Goal: Complete application form

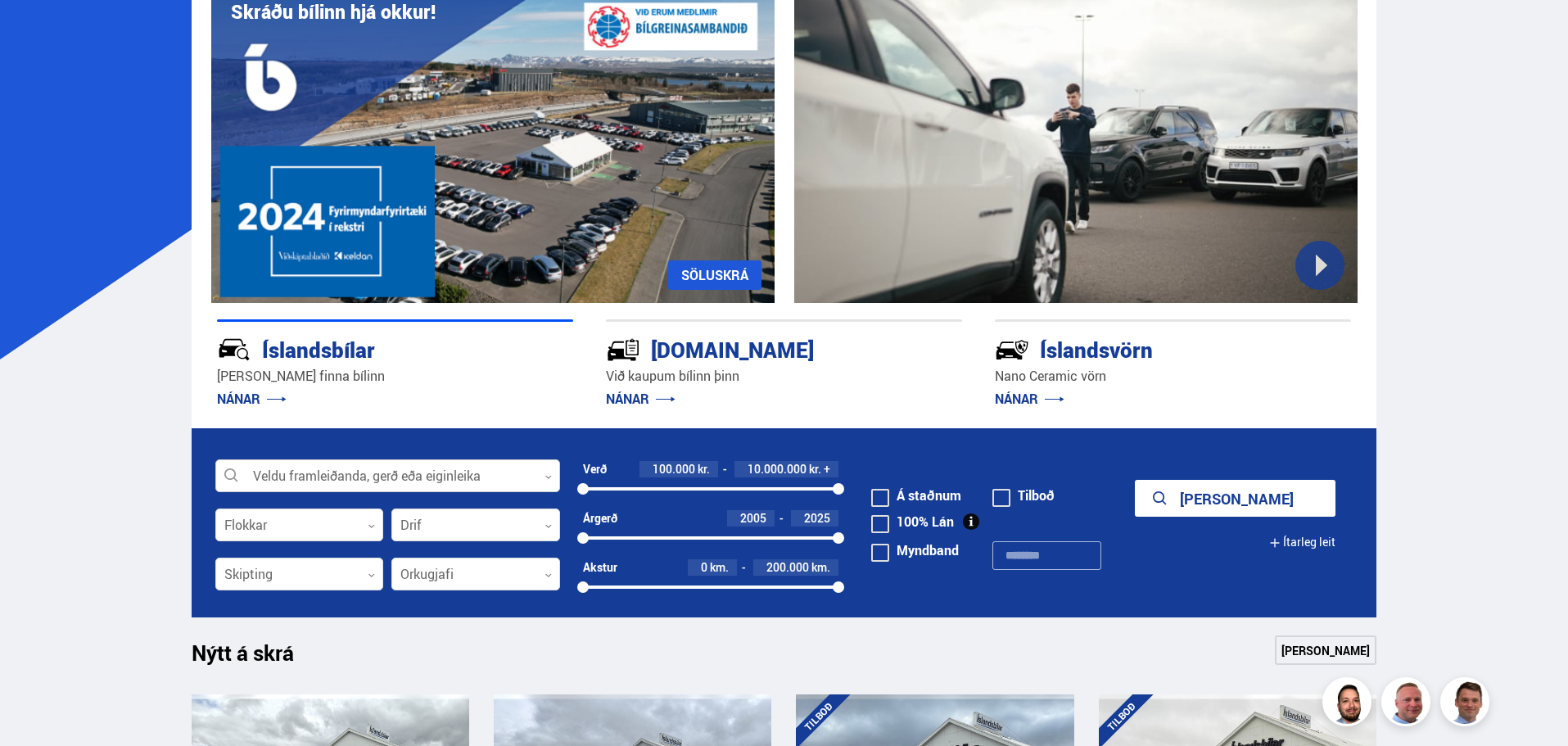
scroll to position [246, 0]
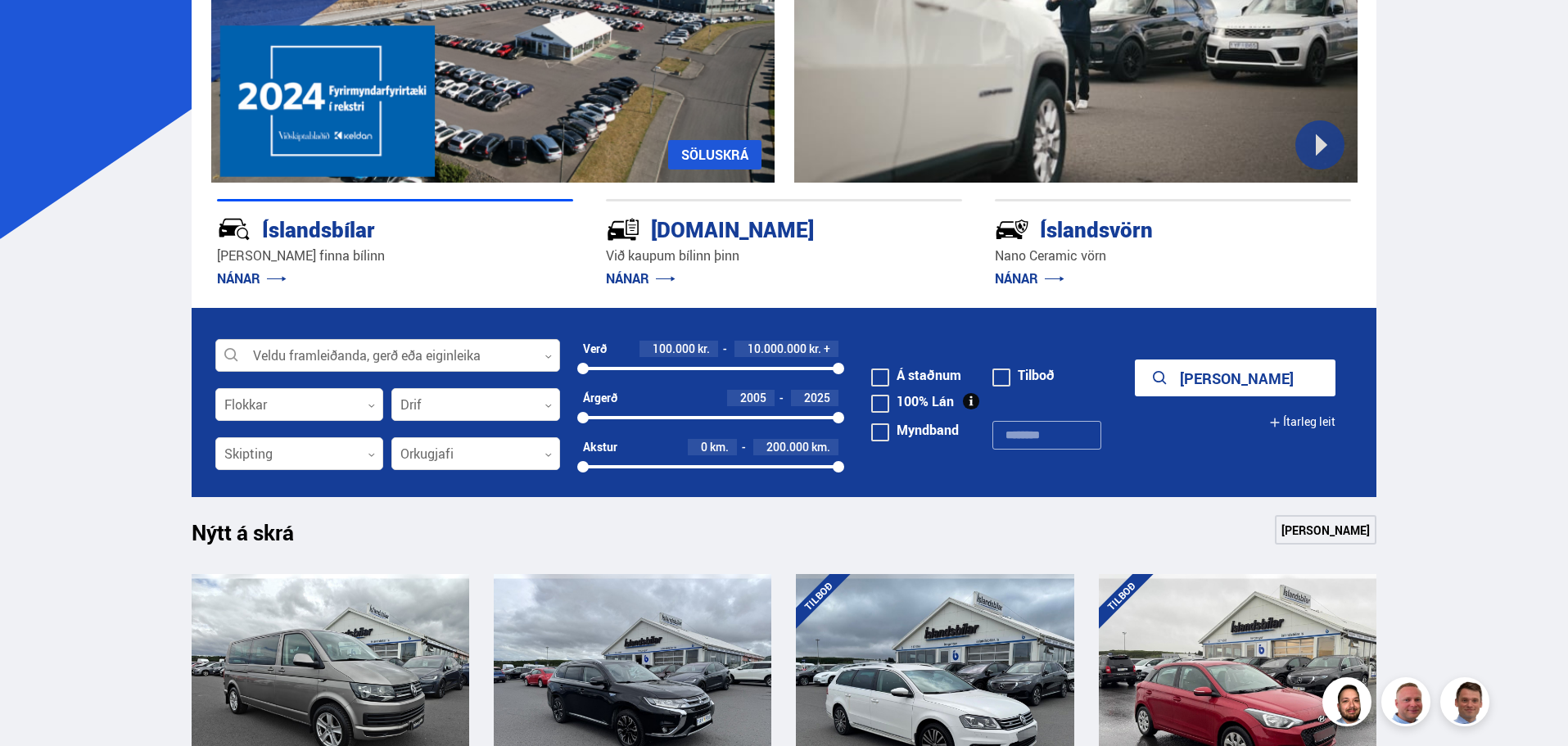
click at [484, 346] on div at bounding box center [388, 357] width 345 height 33
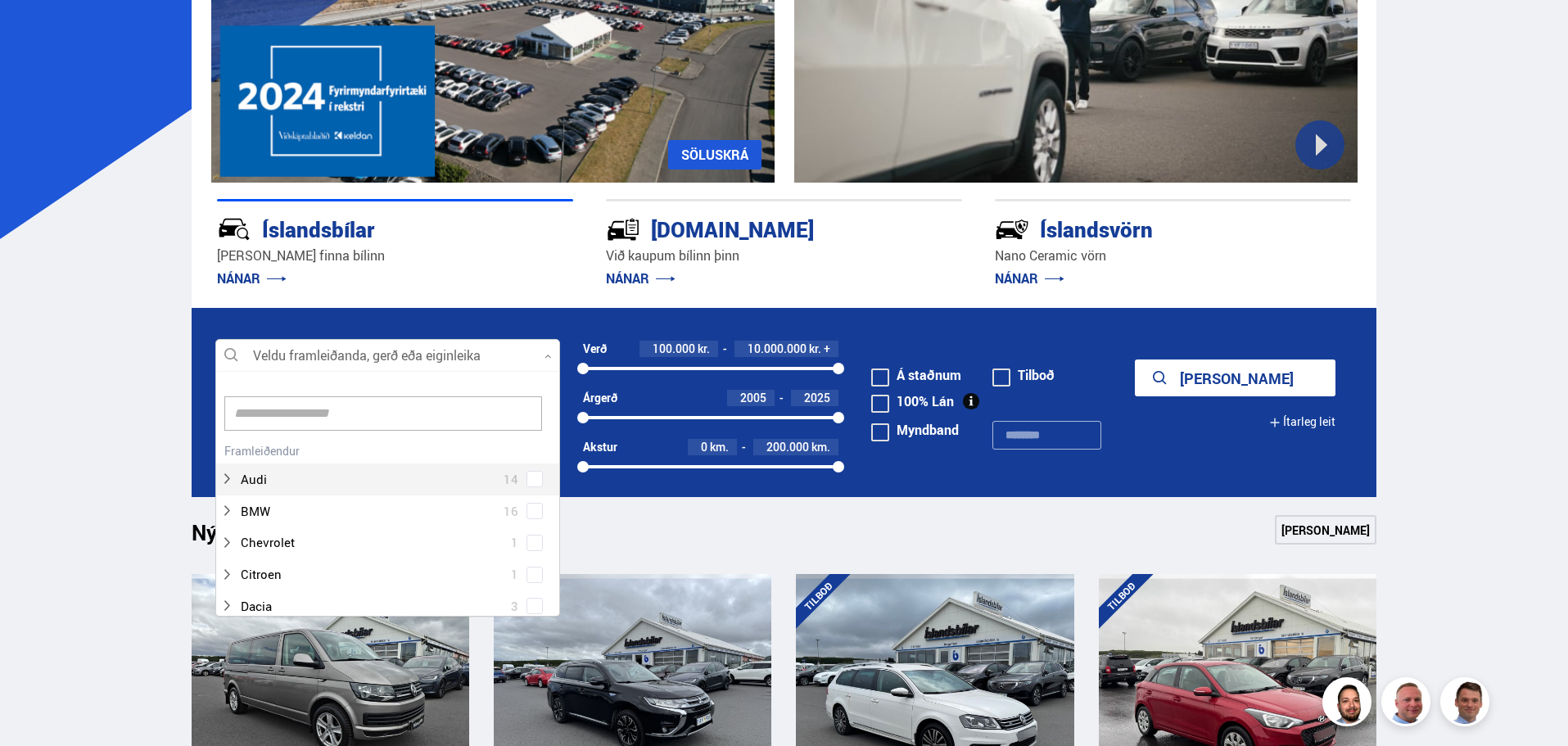
scroll to position [244, 340]
click at [249, 507] on div at bounding box center [371, 512] width 302 height 23
click at [532, 431] on span at bounding box center [535, 429] width 7 height 7
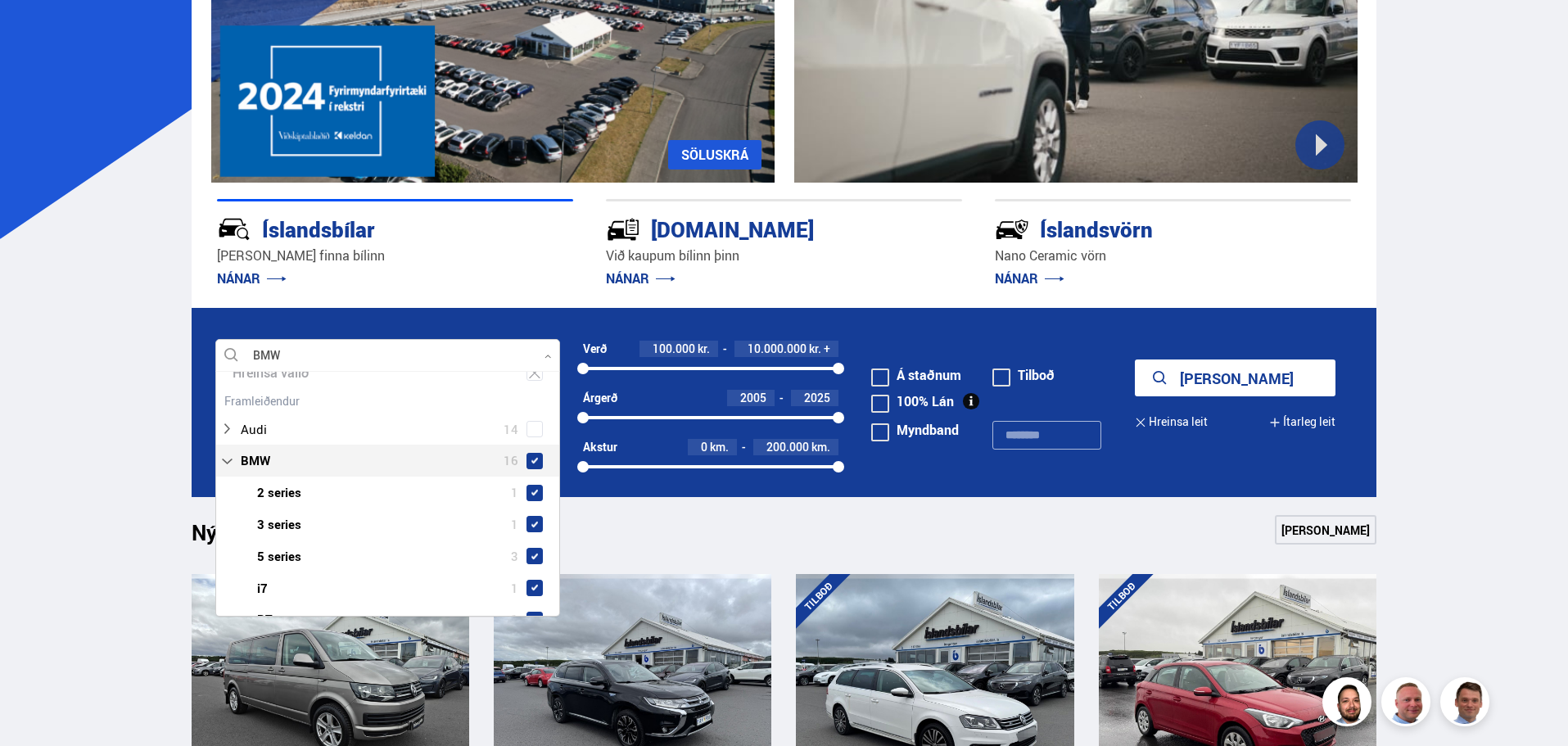
scroll to position [114, 0]
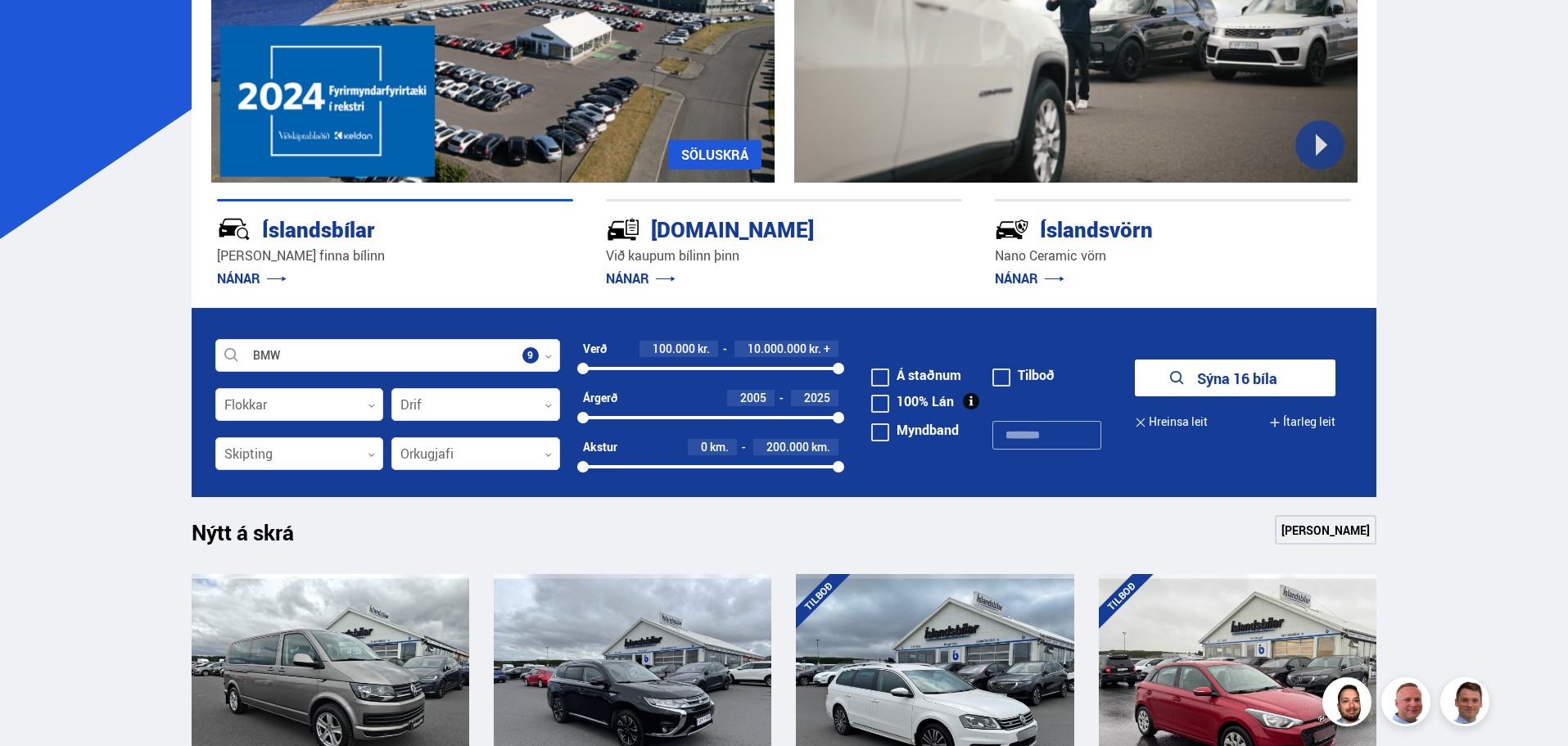
click at [1253, 377] on button "Sýna 16 bíla" at bounding box center [1235, 378] width 200 height 37
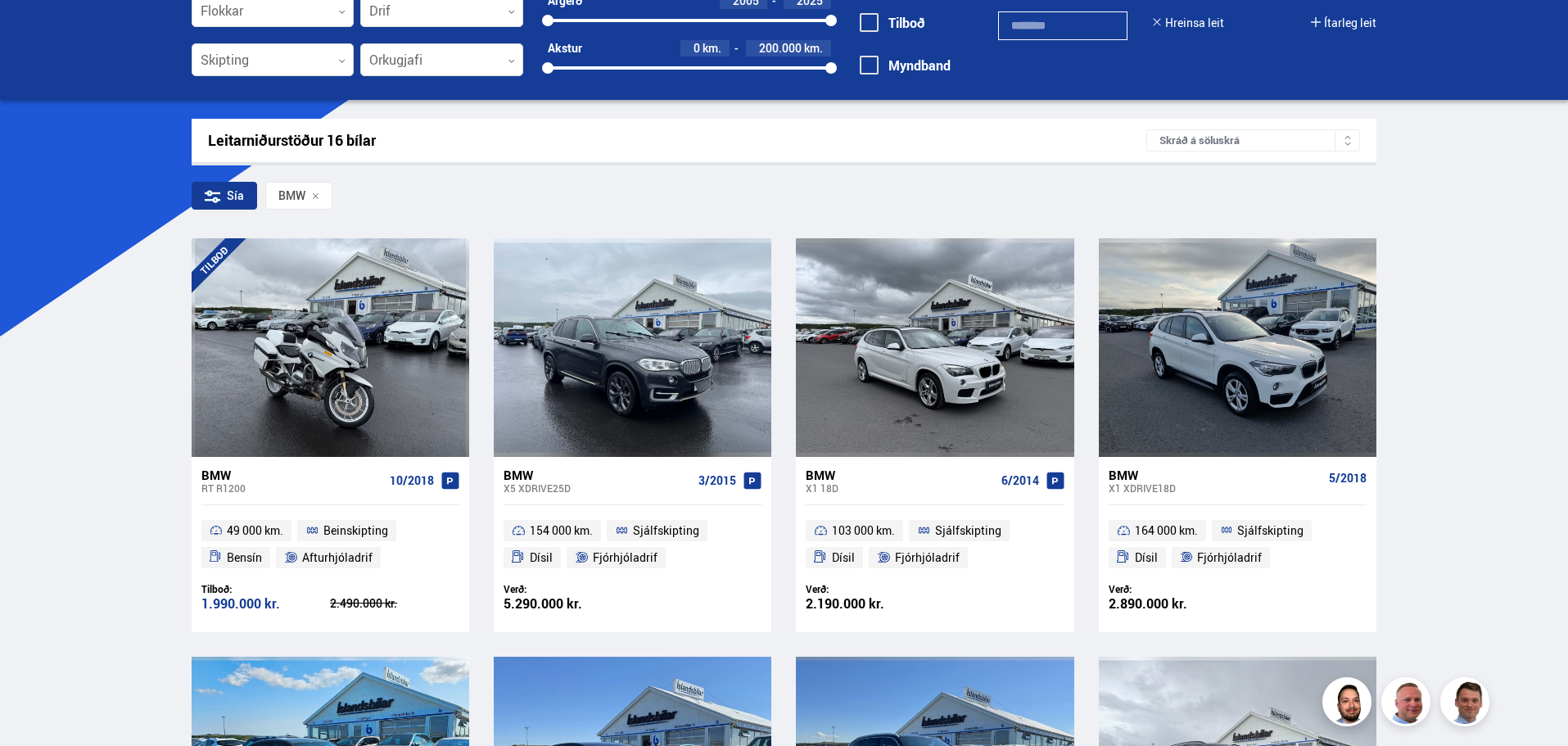
scroll to position [146, 0]
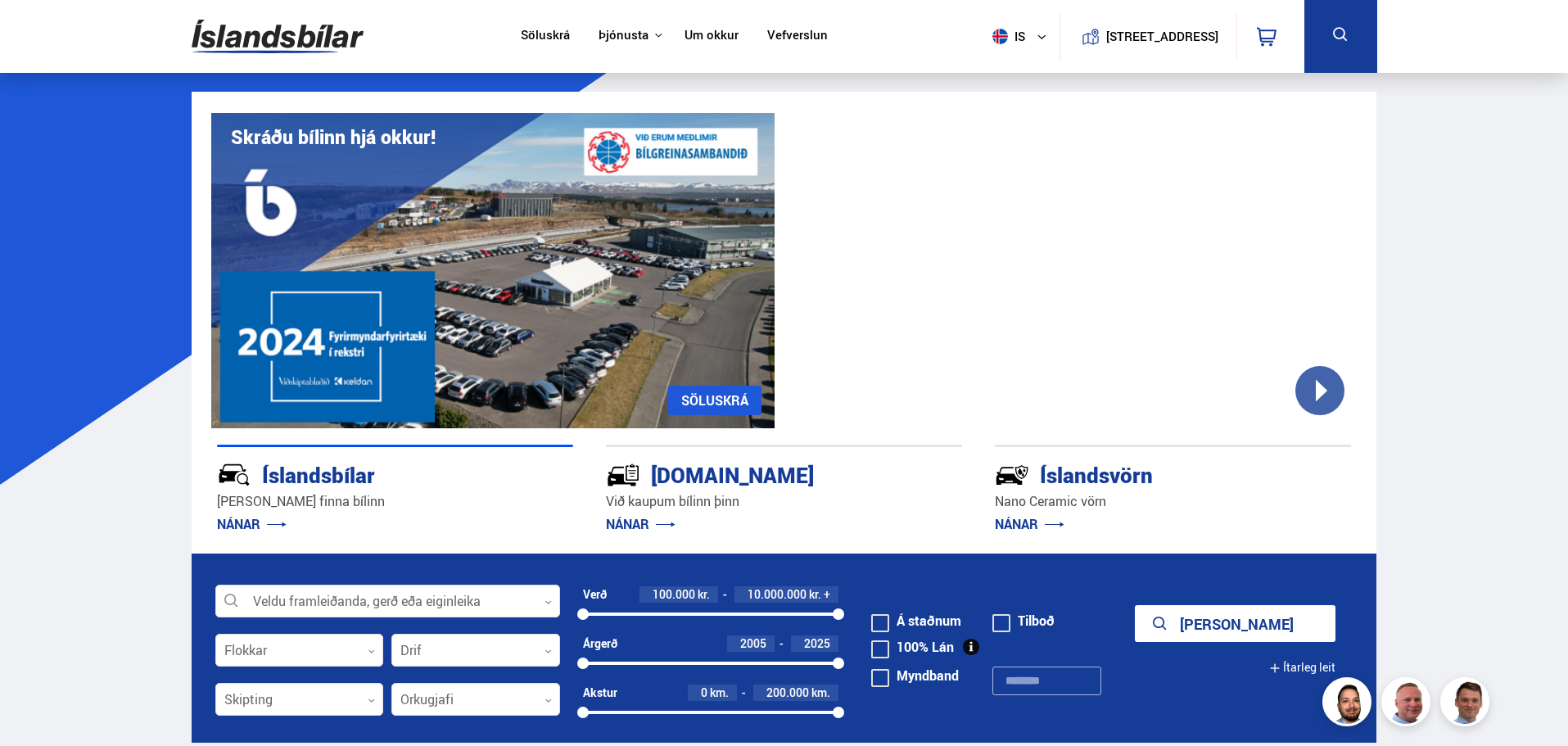
click at [544, 39] on link "Söluskrá" at bounding box center [545, 37] width 50 height 18
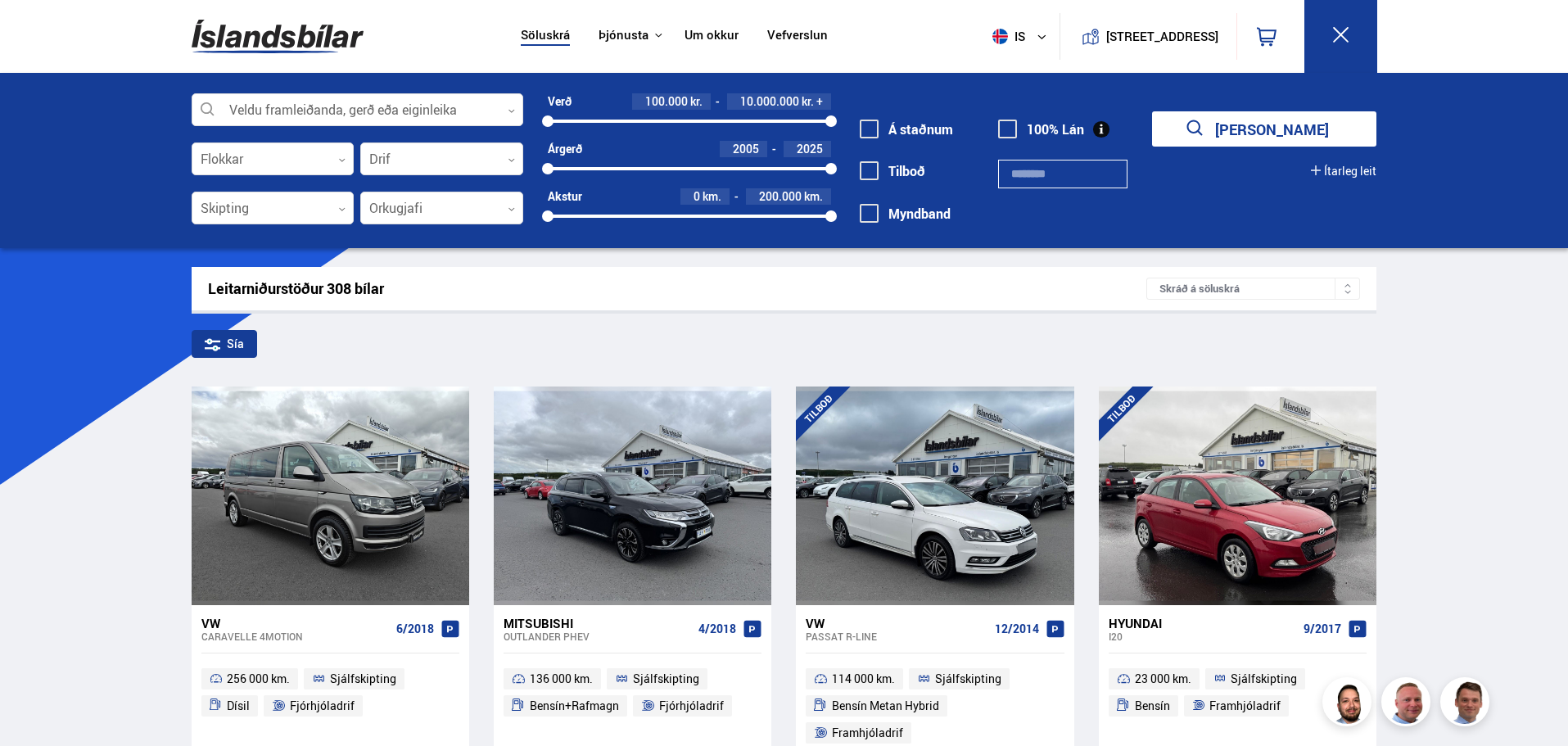
click at [1342, 33] on icon at bounding box center [1341, 34] width 20 height 20
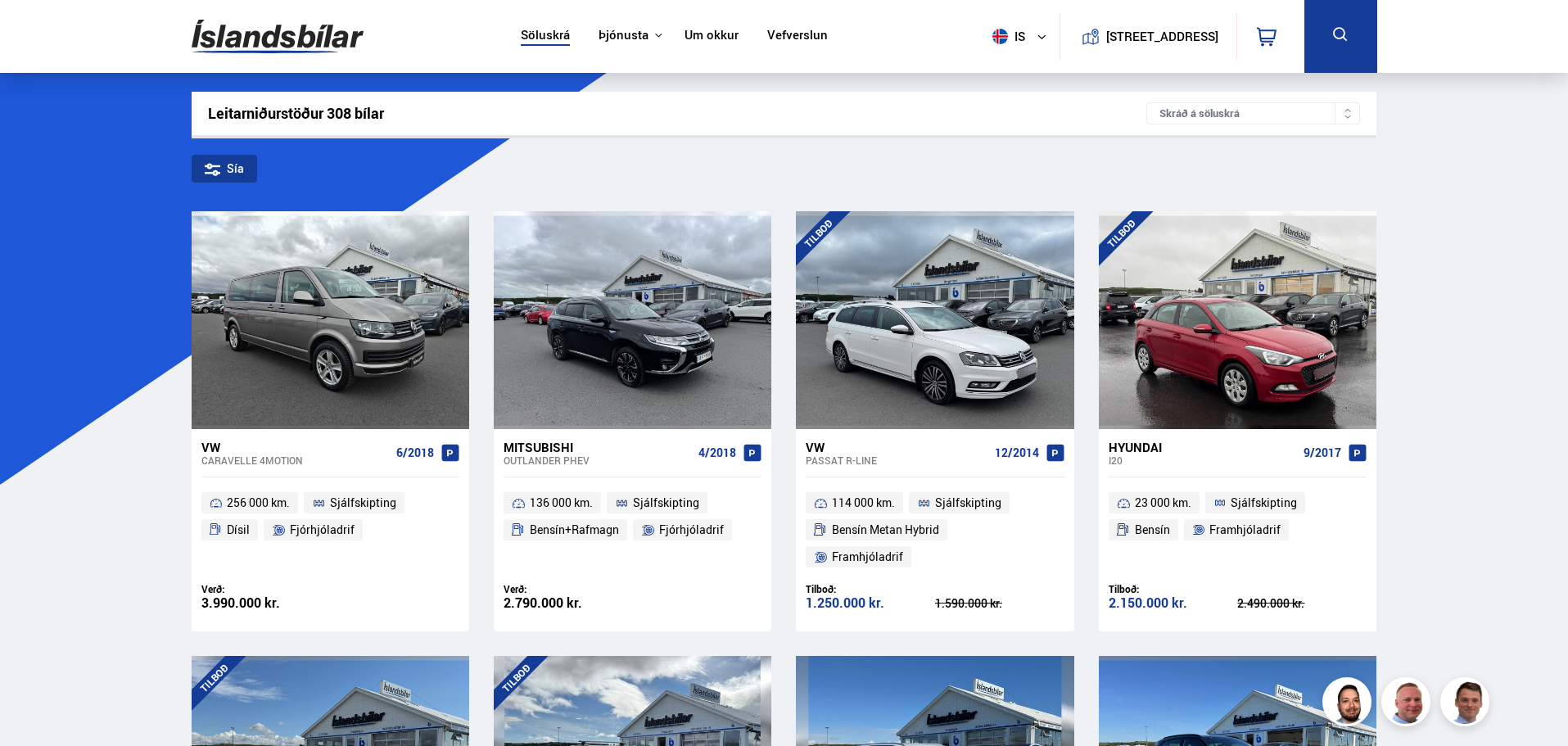
click at [780, 38] on link "Vefverslun" at bounding box center [797, 37] width 60 height 18
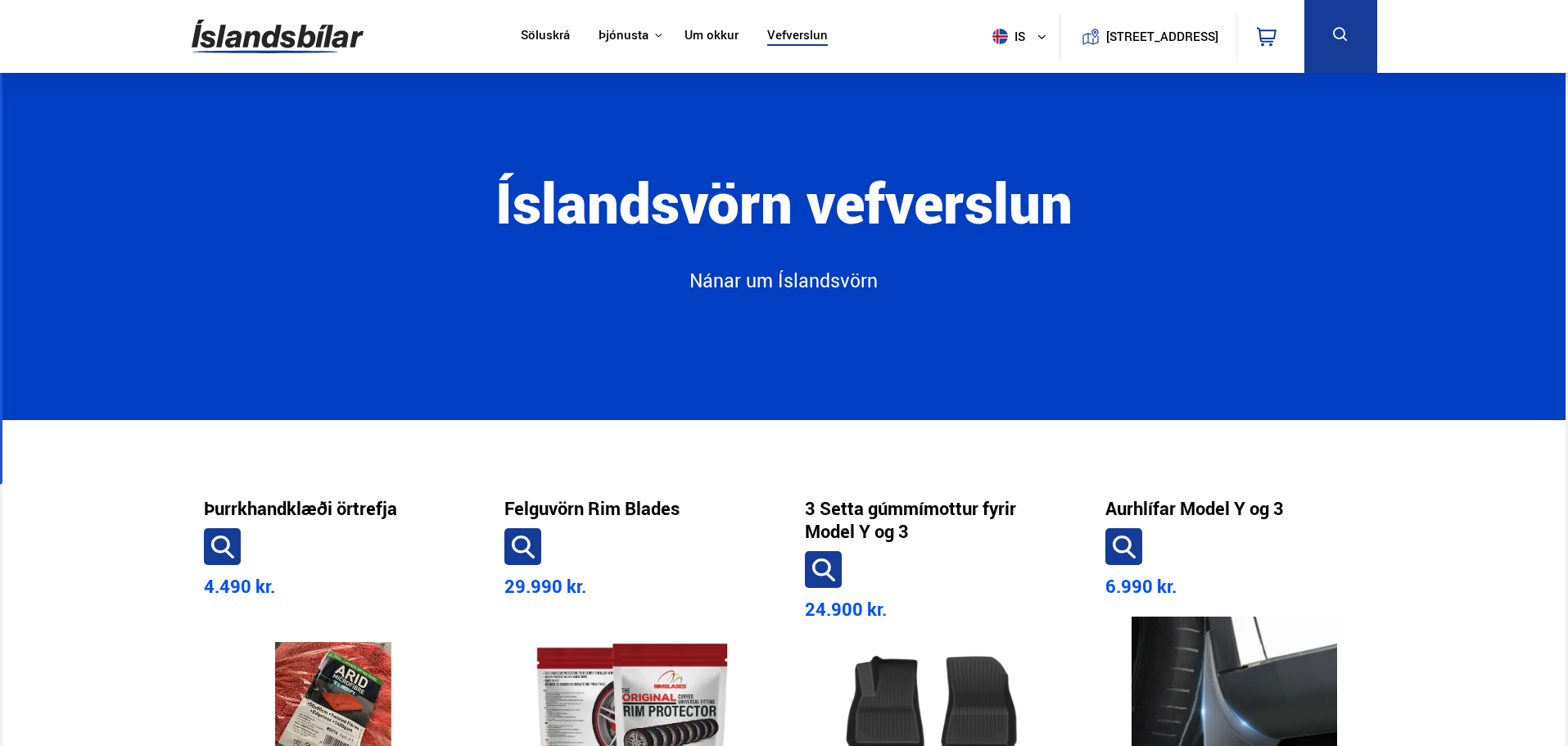
click at [300, 39] on img at bounding box center [277, 36] width 172 height 53
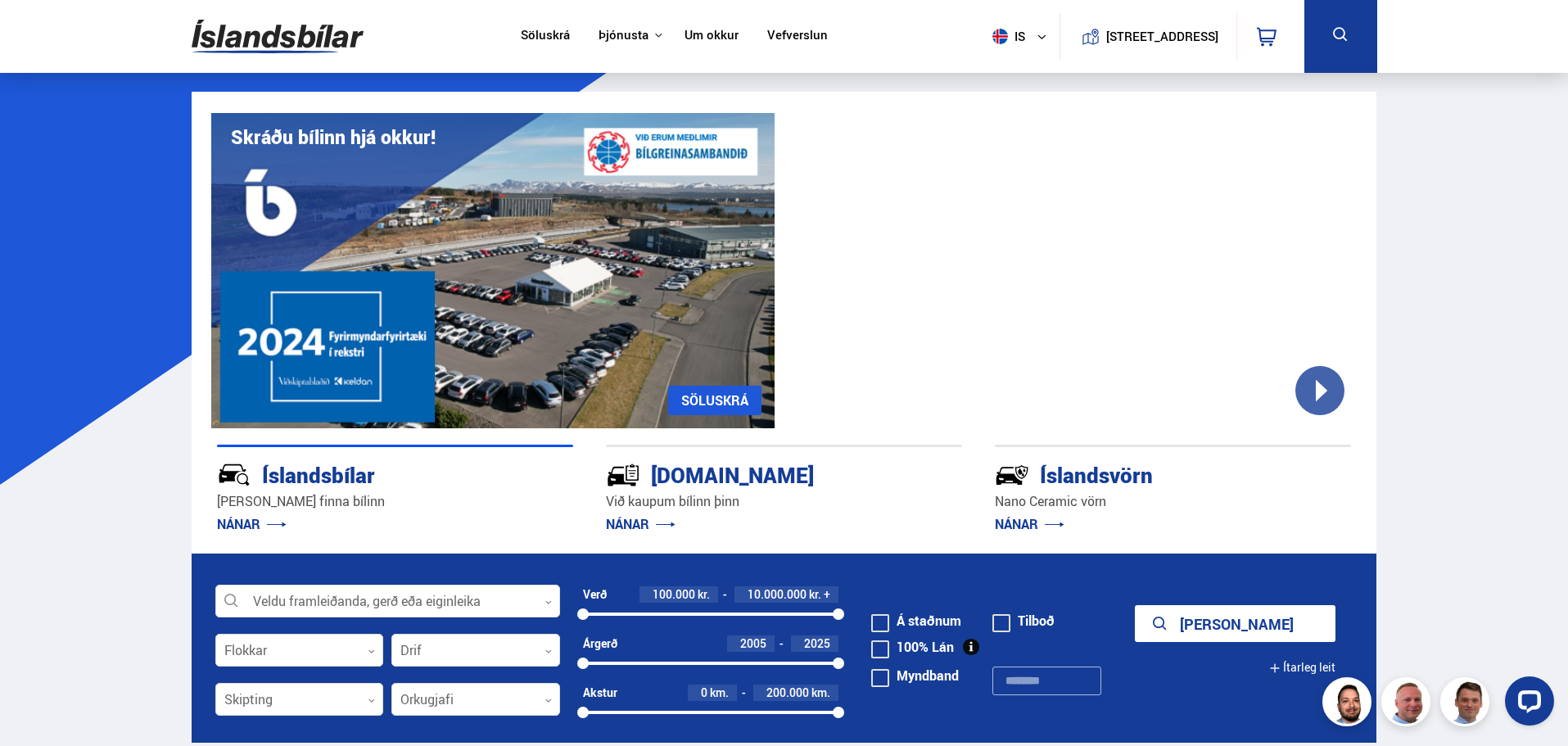
click at [678, 479] on div "[DOMAIN_NAME]" at bounding box center [754, 474] width 298 height 28
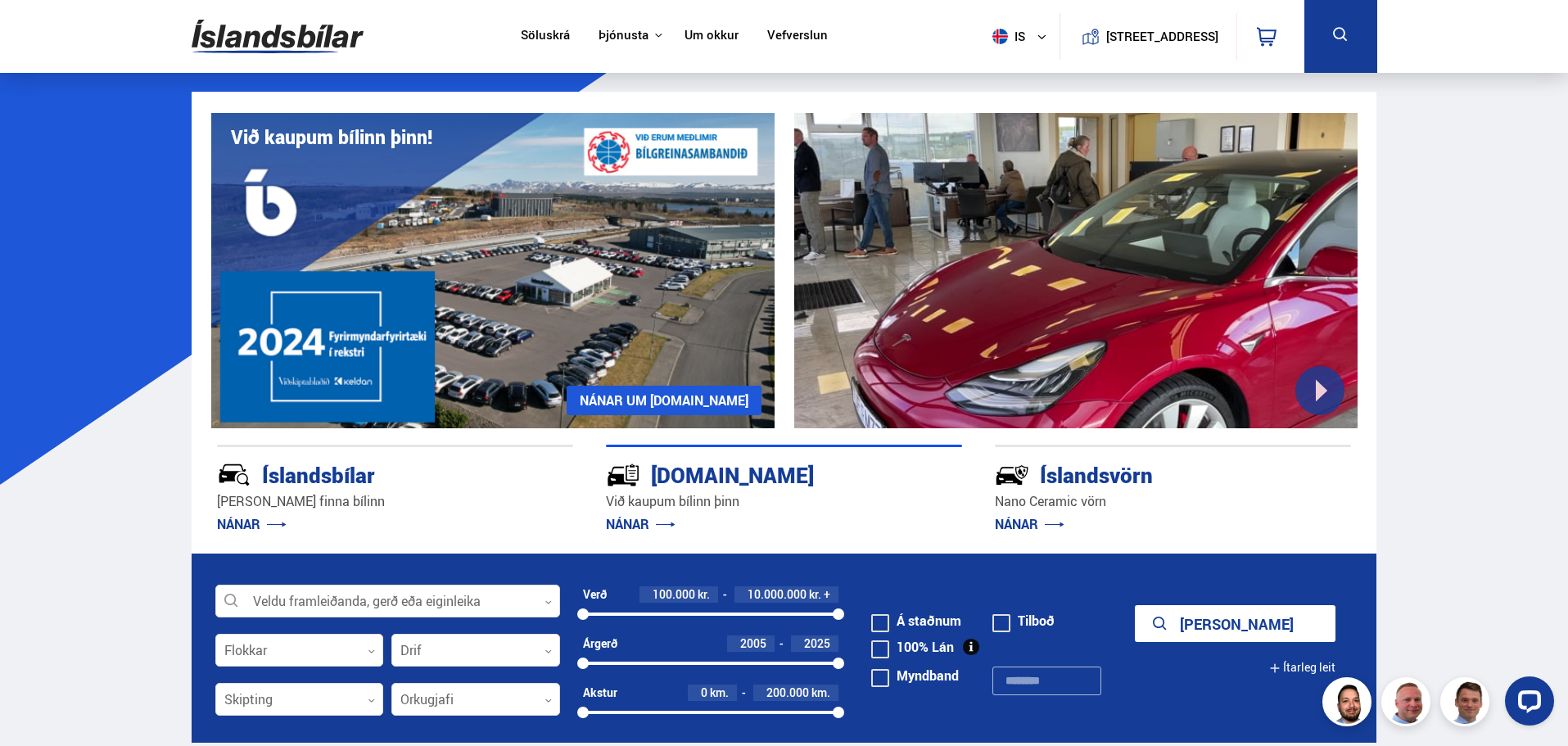
click at [666, 521] on link "NÁNAR" at bounding box center [641, 524] width 70 height 18
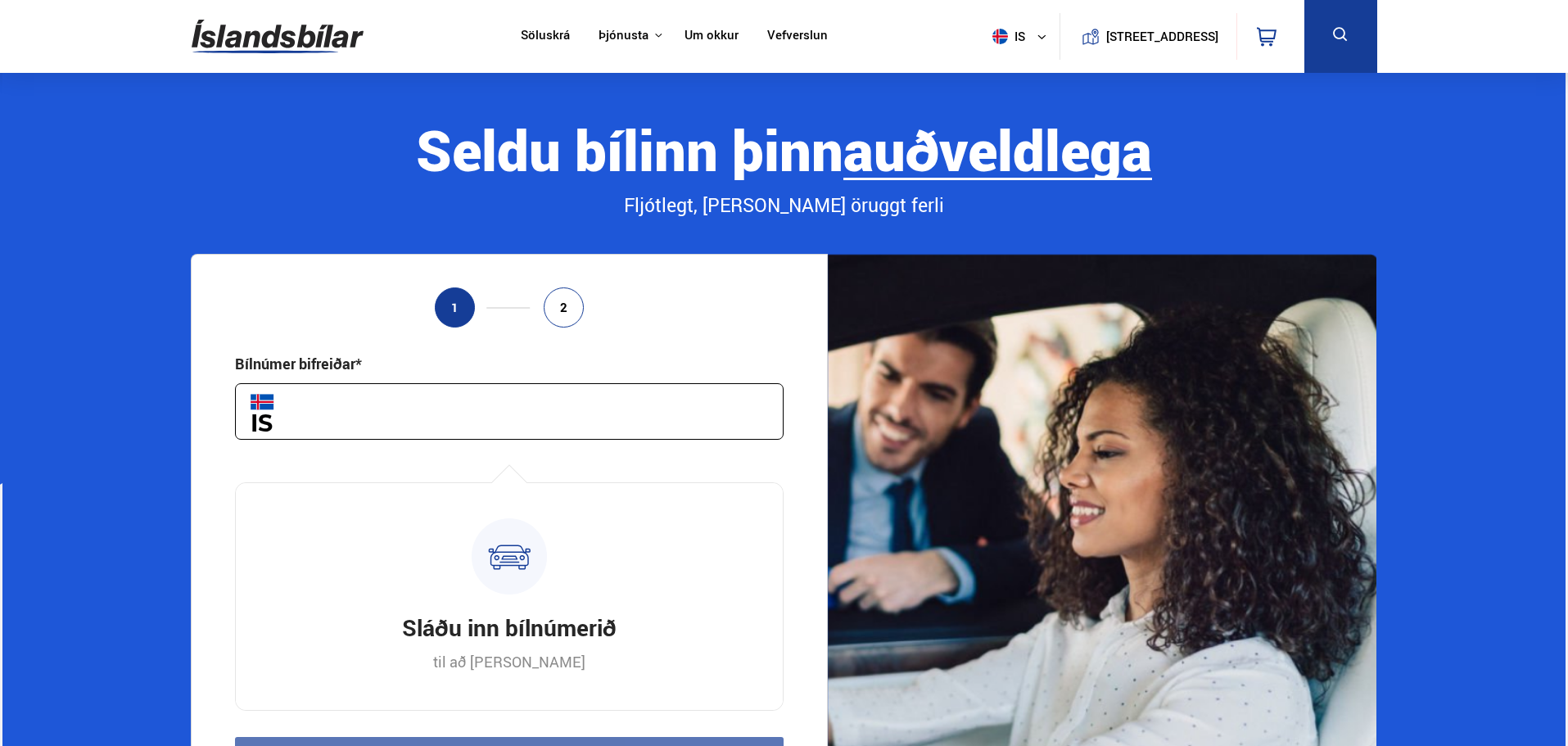
click at [549, 417] on input "text" at bounding box center [509, 411] width 548 height 56
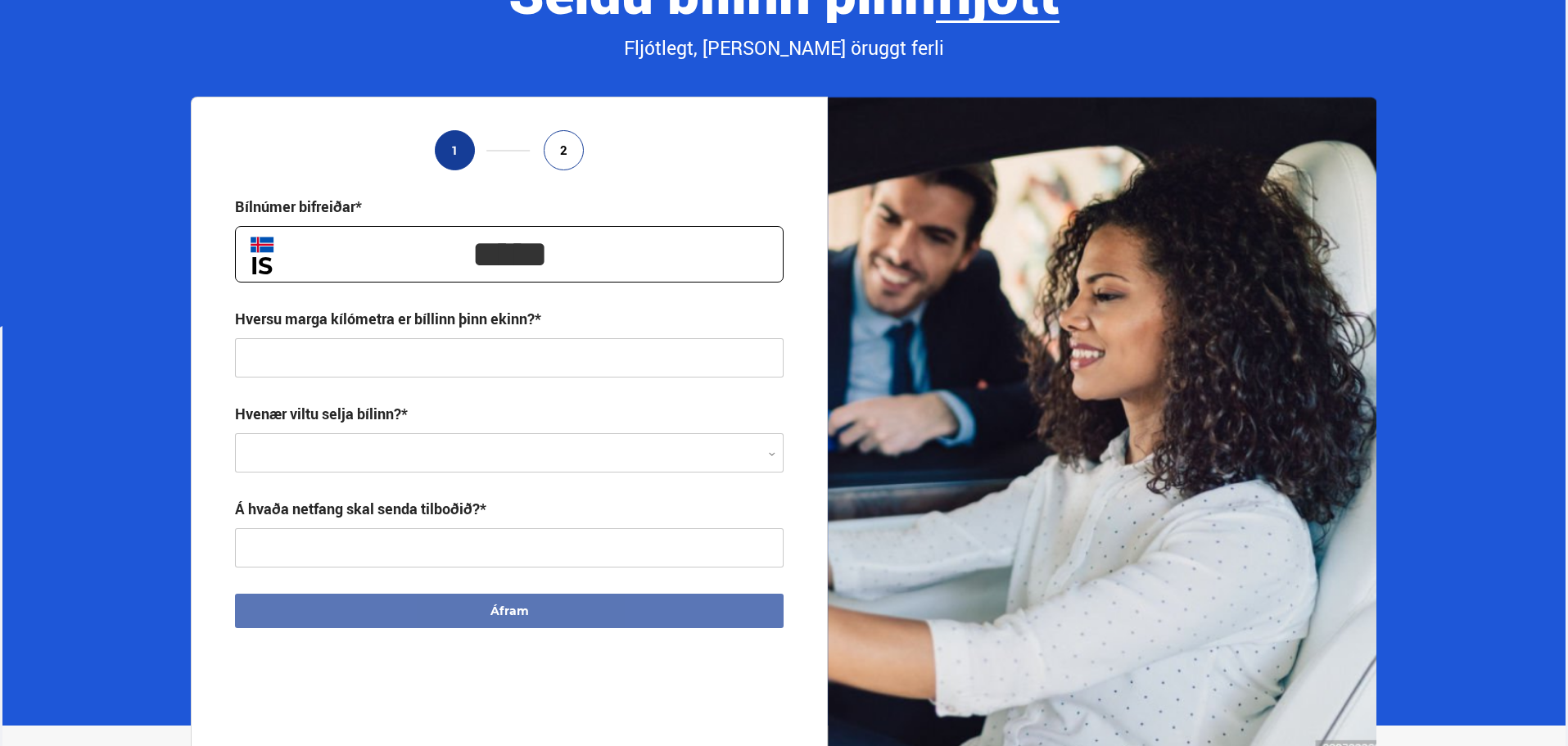
scroll to position [163, 0]
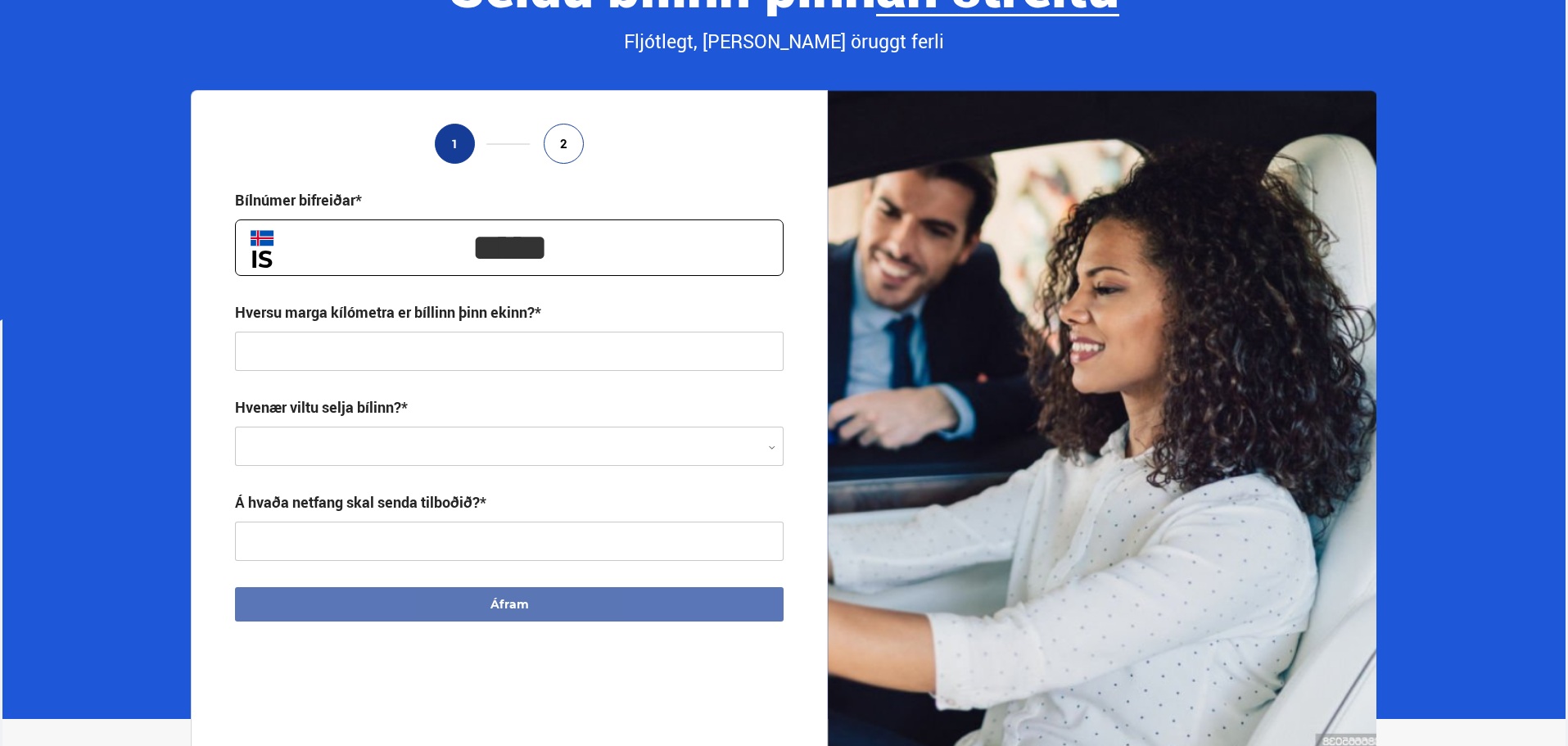
type input "*****"
click at [416, 362] on input "text" at bounding box center [509, 351] width 548 height 39
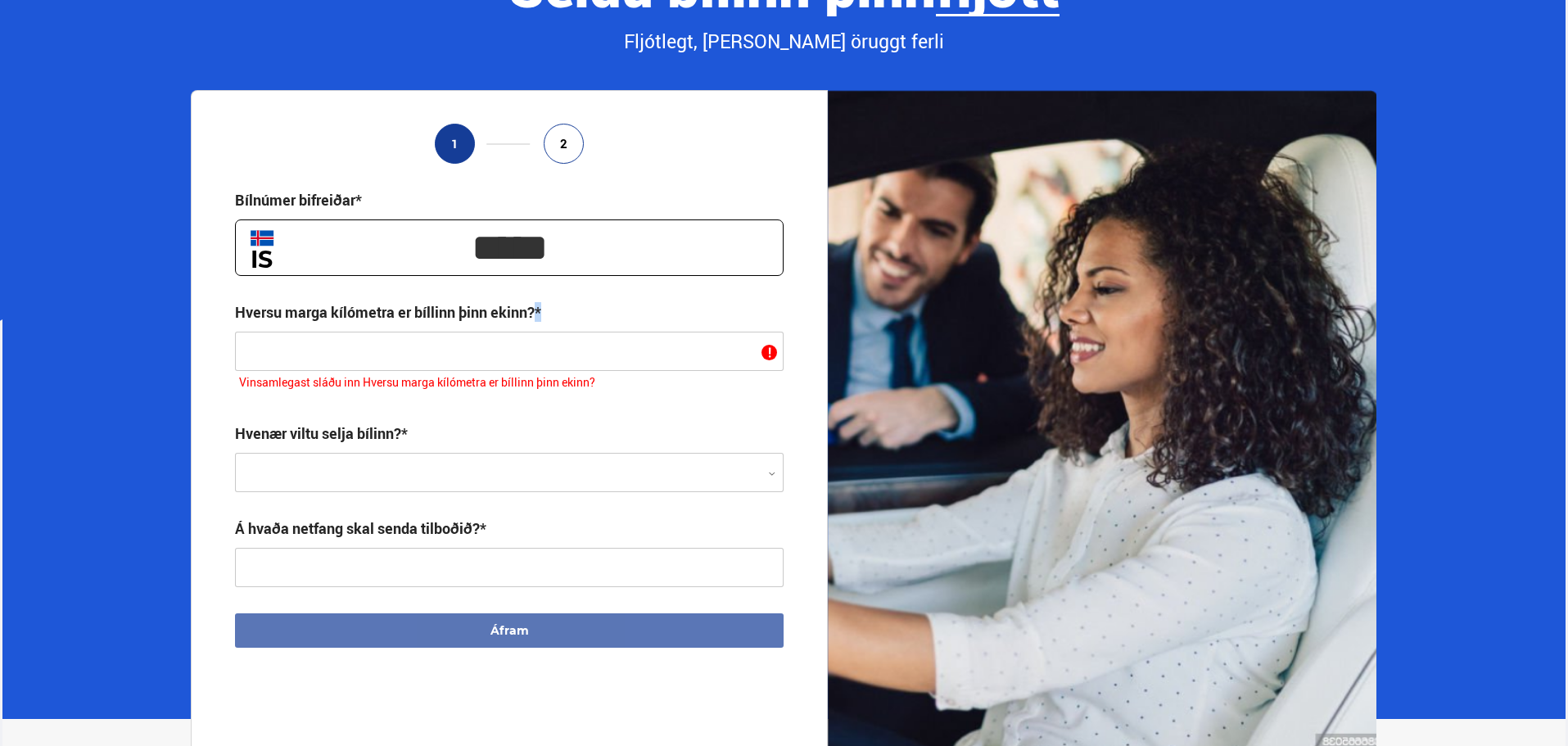
drag, startPoint x: 535, startPoint y: 312, endPoint x: 542, endPoint y: 313, distance: 7.1
click at [542, 313] on div "Hversu marga kílómetra er bíllinn þinn ekinn?*" at bounding box center [509, 337] width 548 height 69
click at [532, 351] on input "text" at bounding box center [509, 351] width 548 height 39
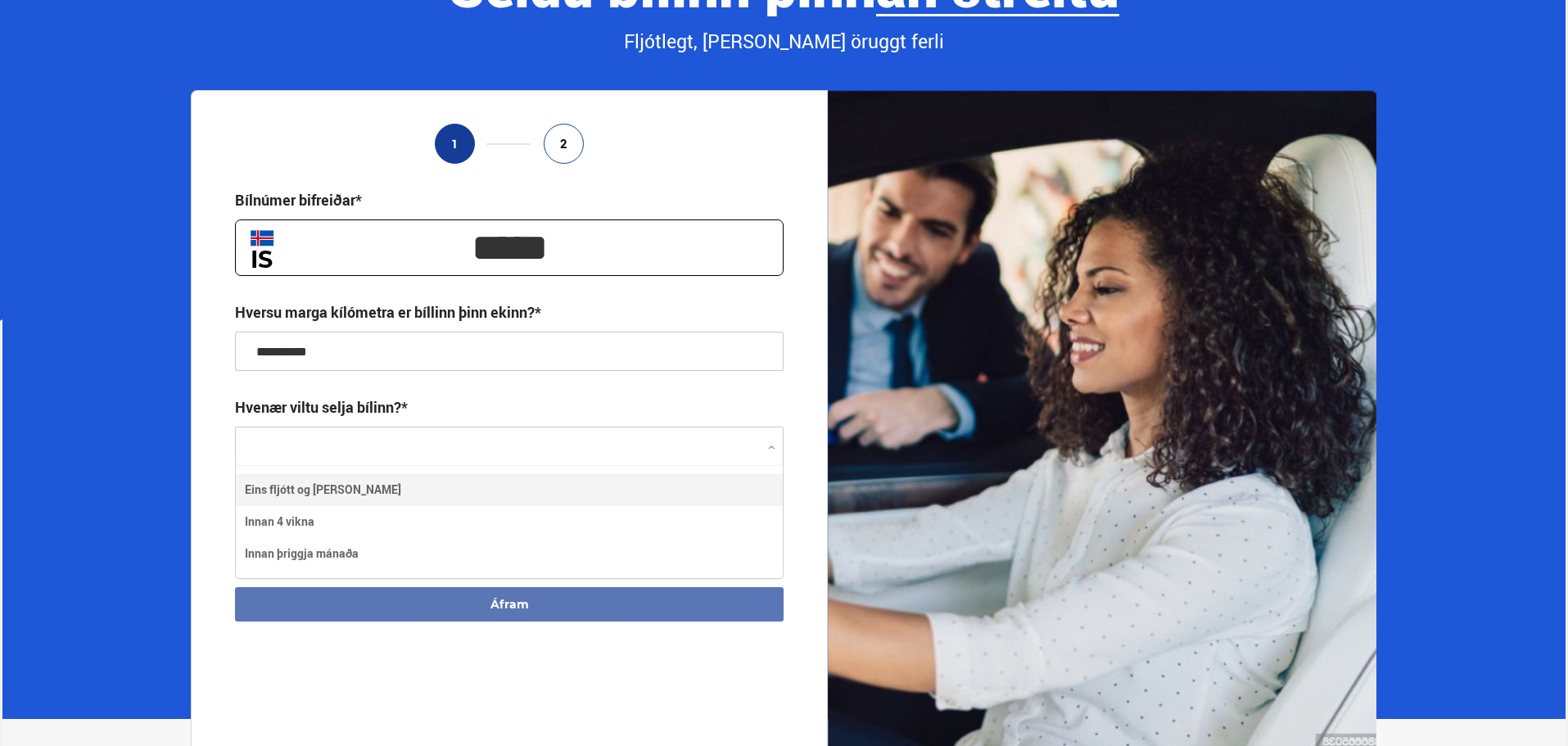
click at [433, 449] on div at bounding box center [509, 447] width 548 height 39
type input "**********"
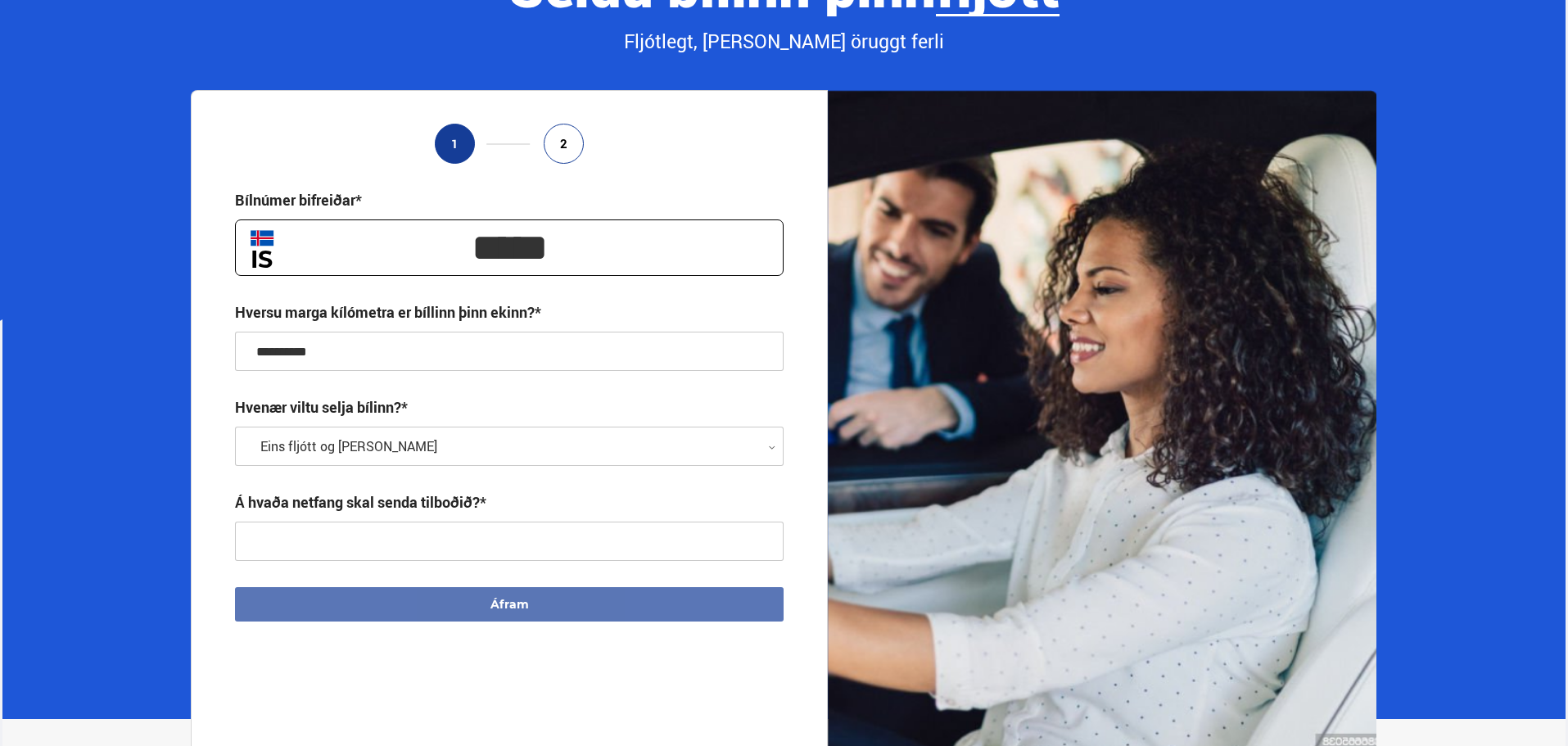
click at [335, 549] on input "text" at bounding box center [509, 542] width 548 height 39
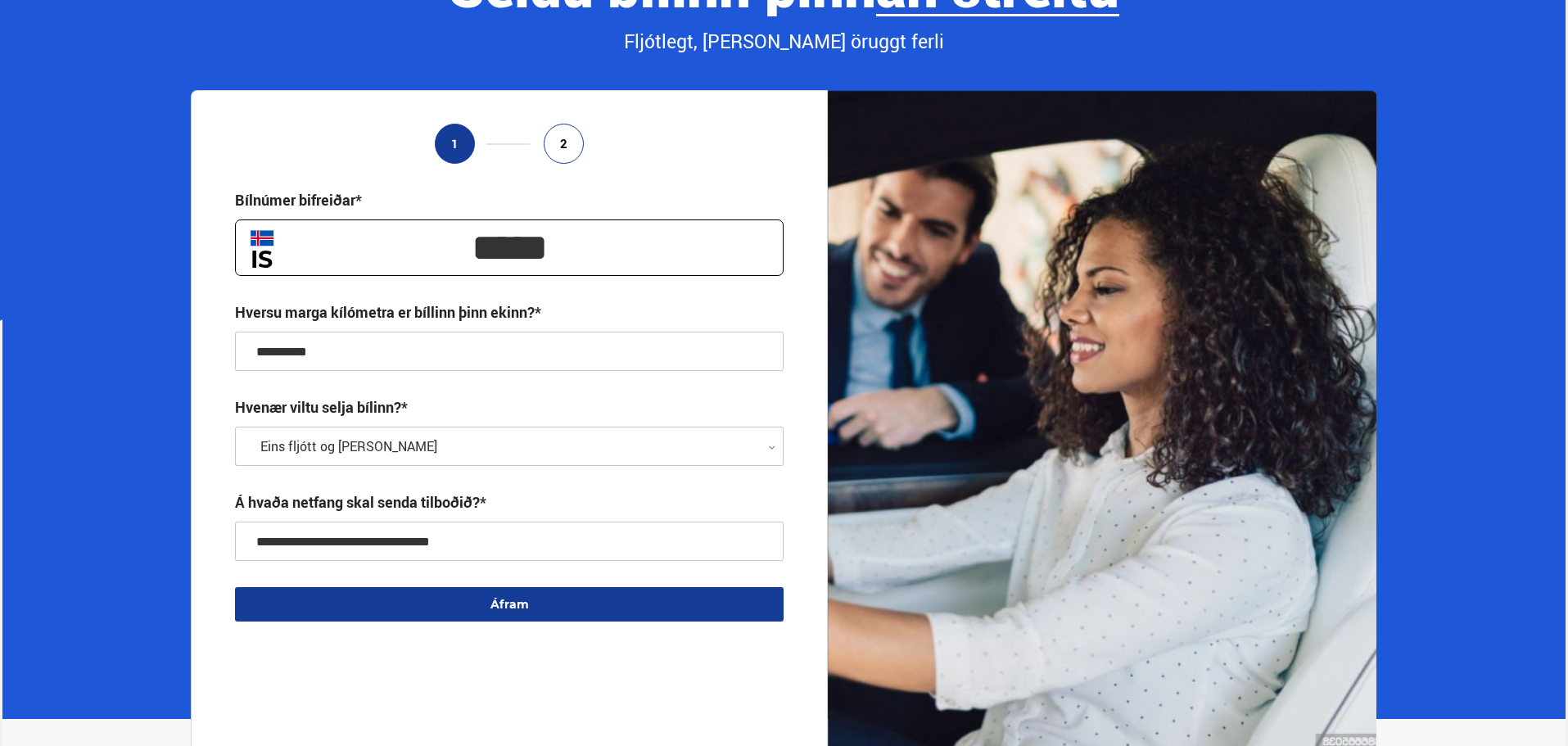
type input "**********"
click at [465, 603] on button "Áfram" at bounding box center [509, 604] width 548 height 34
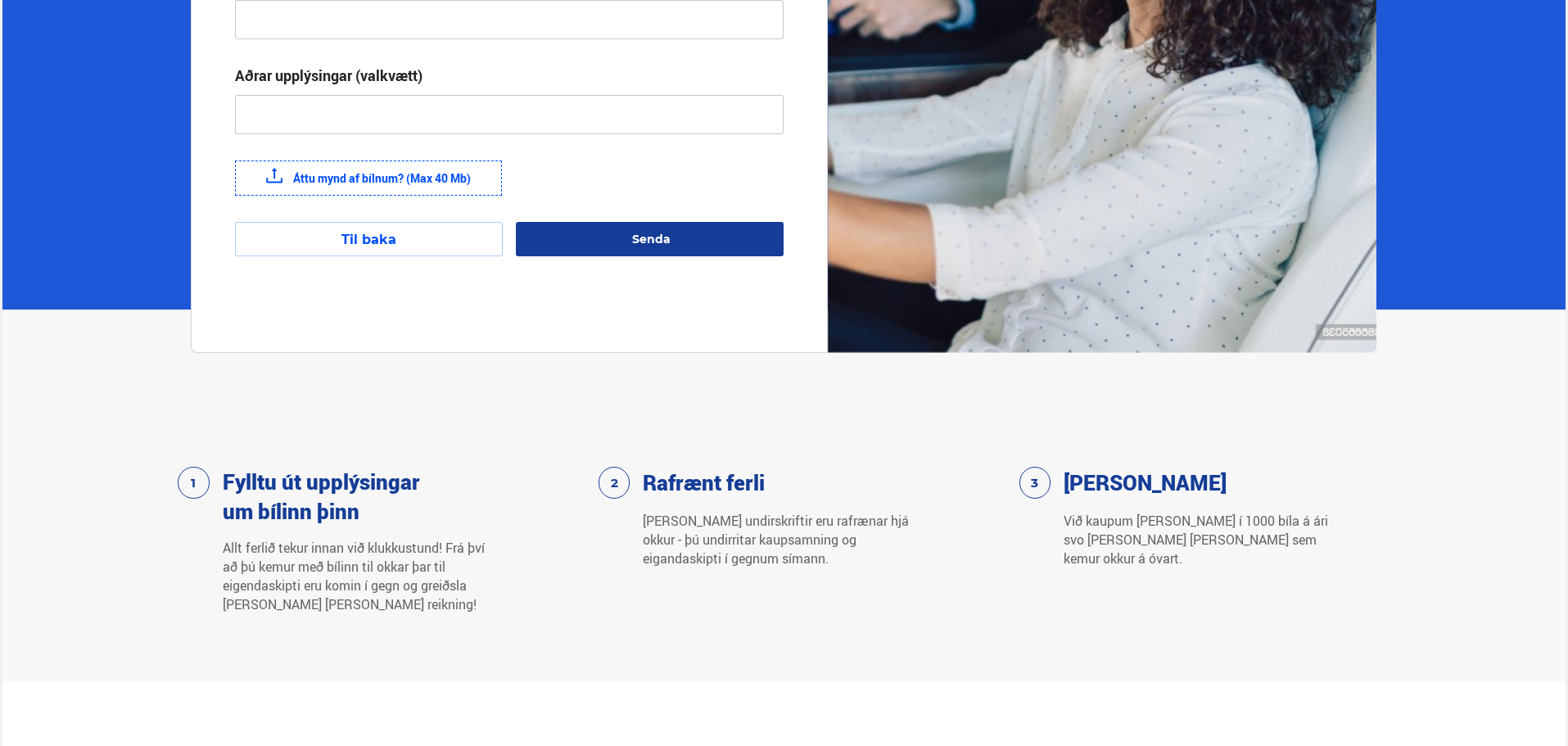
scroll to position [0, 0]
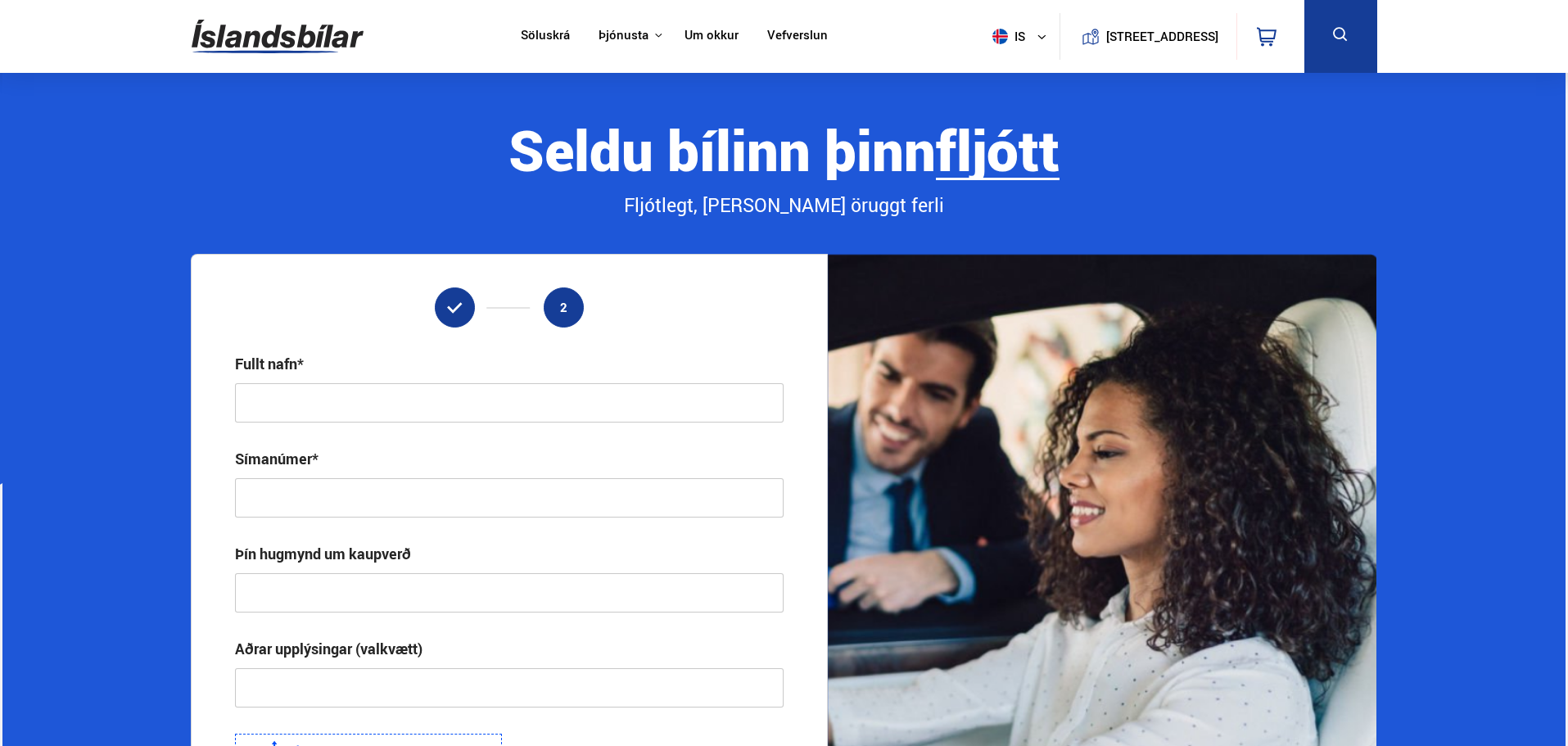
click at [298, 47] on img at bounding box center [277, 36] width 172 height 53
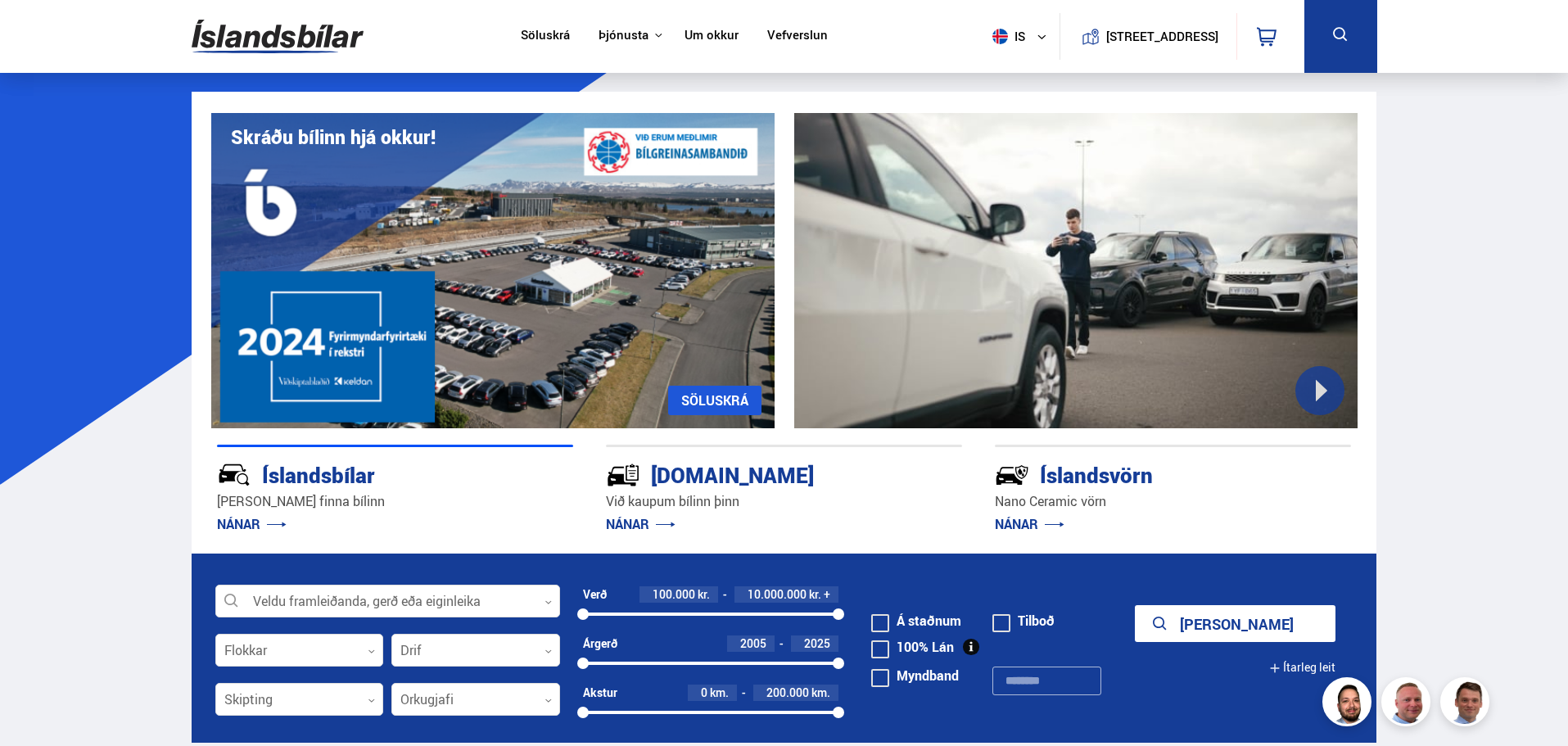
click at [279, 519] on link "NÁNAR" at bounding box center [252, 524] width 70 height 18
